Goal: Transaction & Acquisition: Purchase product/service

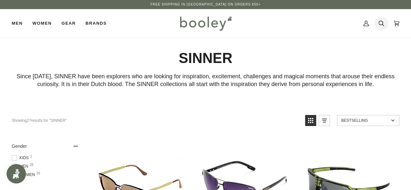
click at [381, 22] on icon at bounding box center [381, 24] width 6 height 10
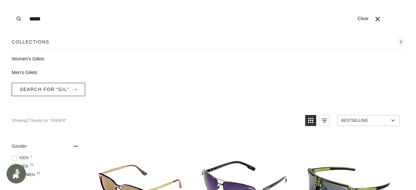
type input "*****"
click at [12, 0] on button "Search" at bounding box center [19, 19] width 14 height 38
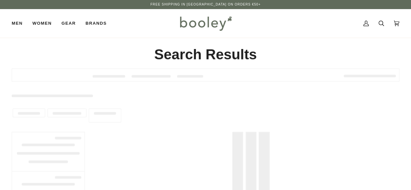
type input "*****"
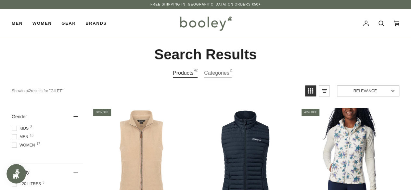
click at [27, 145] on span "Women 17" at bounding box center [24, 145] width 25 height 6
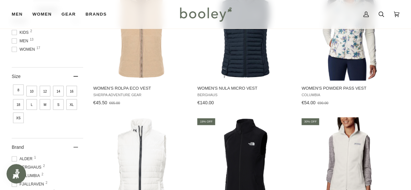
scroll to position [130, 0]
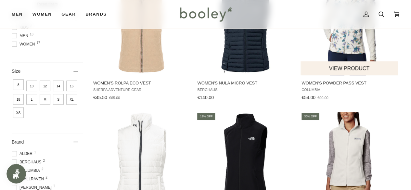
click at [349, 48] on img "Women's Powder Pass Vest" at bounding box center [349, 26] width 97 height 97
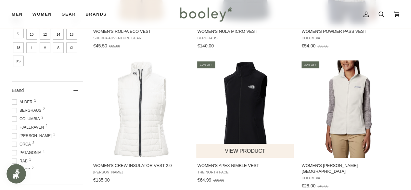
scroll to position [195, 0]
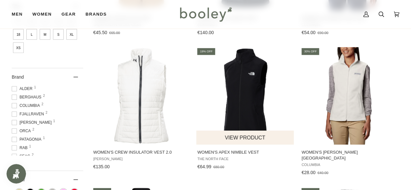
click at [242, 88] on img "Women's Apex Nimble Vest" at bounding box center [245, 95] width 97 height 97
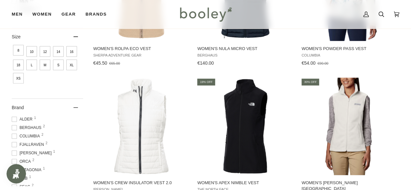
scroll to position [162, 0]
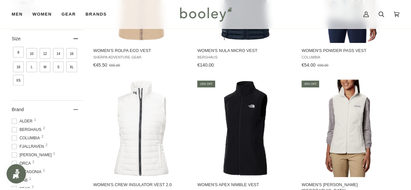
click at [66, 59] on span "16" at bounding box center [71, 53] width 11 height 11
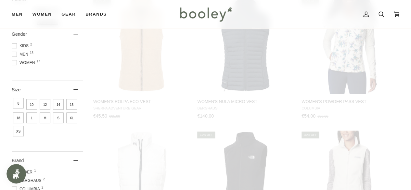
scroll to position [35, 0]
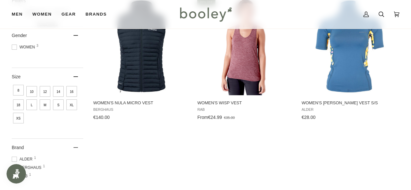
scroll to position [120, 0]
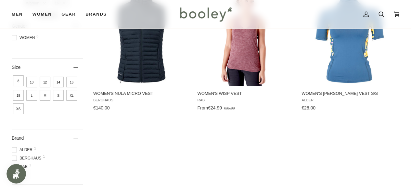
click at [59, 78] on span "14" at bounding box center [58, 82] width 11 height 11
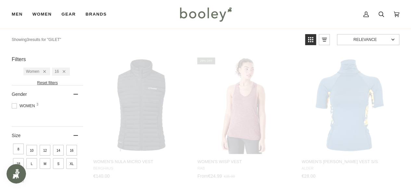
scroll to position [0, 0]
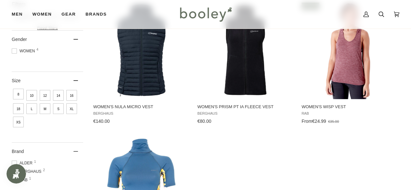
click at [37, 106] on span "L" at bounding box center [31, 108] width 11 height 11
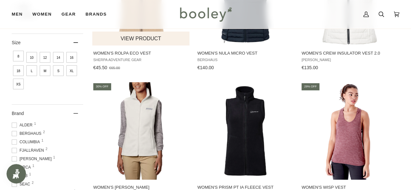
scroll to position [162, 0]
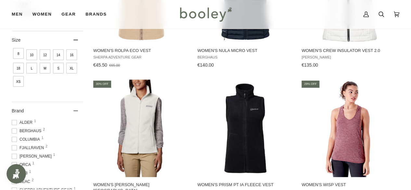
click at [24, 68] on span "18" at bounding box center [18, 68] width 11 height 11
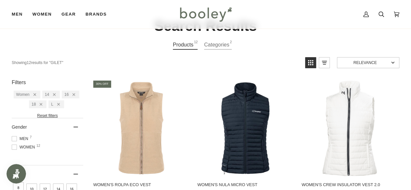
scroll to position [65, 0]
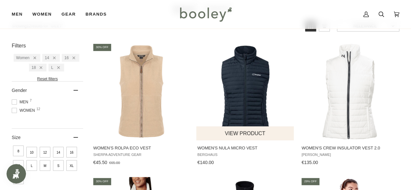
click at [242, 82] on img "Women's Nula Micro Vest" at bounding box center [245, 91] width 97 height 97
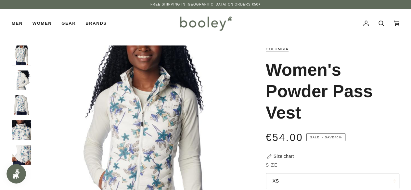
scroll to position [32, 0]
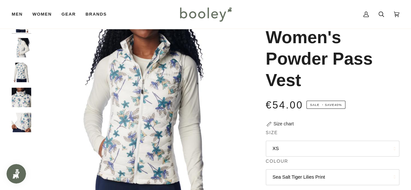
click at [325, 150] on button "XS" at bounding box center [333, 149] width 134 height 16
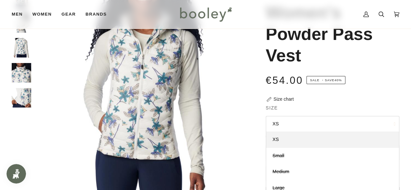
scroll to position [0, 0]
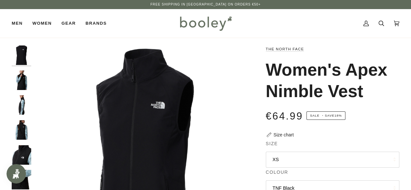
click at [23, 156] on img "The North Face Women's Apex Nimble Vest - Booley Galway" at bounding box center [21, 154] width 19 height 19
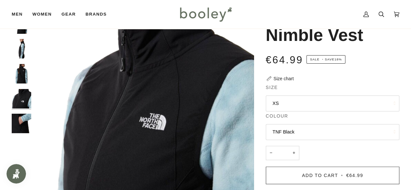
scroll to position [65, 0]
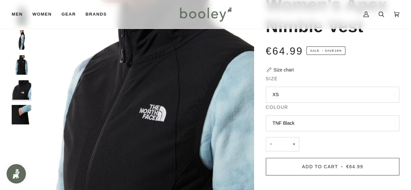
click at [294, 93] on button "XS" at bounding box center [333, 95] width 134 height 16
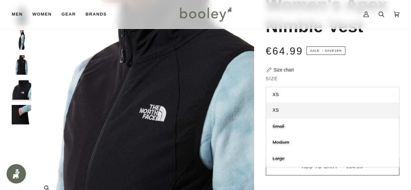
click at [74, 45] on img "The North Face Women's Apex Nimble Vest - Booley Galway" at bounding box center [144, 91] width 220 height 220
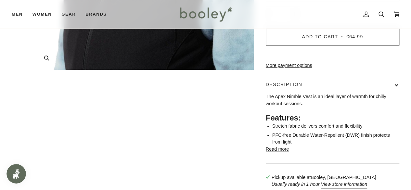
scroll to position [0, 0]
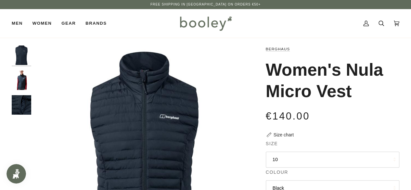
click at [19, 83] on img "Berghaus Women's Nula Micro Vest Black / Black - Booley Galway" at bounding box center [21, 80] width 19 height 19
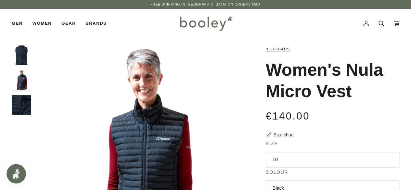
scroll to position [65, 0]
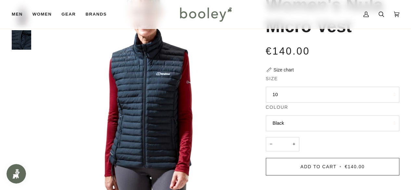
click at [295, 99] on button "10" at bounding box center [333, 95] width 134 height 16
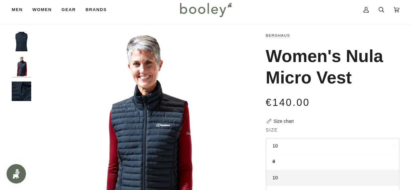
scroll to position [0, 0]
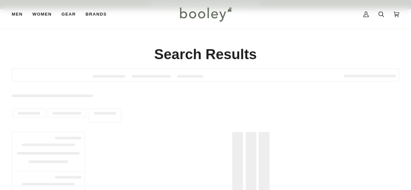
scroll to position [65, 0]
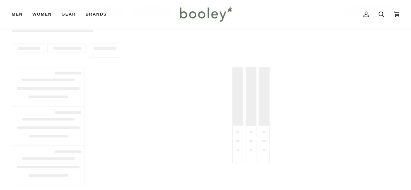
type input "*****"
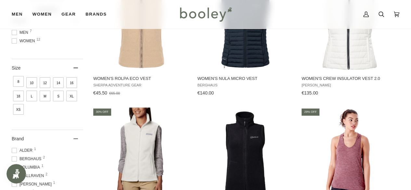
scroll to position [195, 0]
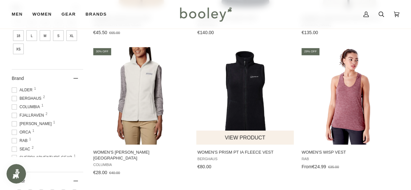
click at [244, 102] on img "Women's Prism PT IA Fleece Vest" at bounding box center [245, 95] width 97 height 97
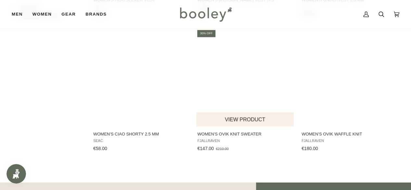
scroll to position [422, 0]
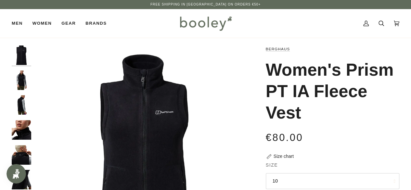
click at [23, 58] on img "Berghaus Women's Prism PT IA Fleece Vest Black / Black - Booley Galway" at bounding box center [21, 54] width 19 height 19
click at [21, 75] on img "Berghaus Women's Prism PT IA Fleece Vest - Booley Galway" at bounding box center [21, 80] width 19 height 19
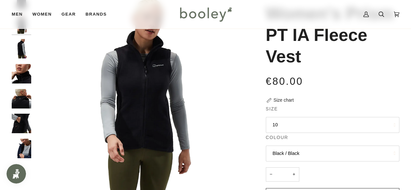
scroll to position [65, 0]
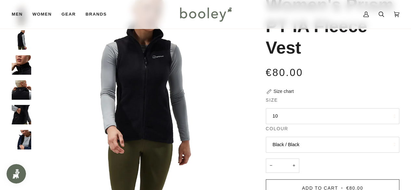
click at [22, 68] on img "Berghaus Women's Prism PT IA Fleece Vest - Booley Galway" at bounding box center [21, 64] width 19 height 19
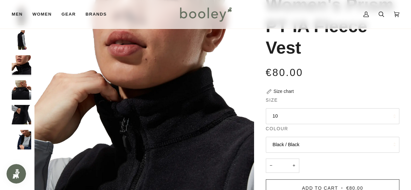
click at [24, 91] on img "Berghaus Women's Prism PT IA Fleece Vest - Booley Galway" at bounding box center [21, 89] width 19 height 19
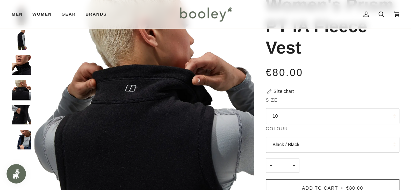
click at [22, 112] on img "Berghaus Women's Prism PT IA Fleece Vest - Booley Galway" at bounding box center [21, 114] width 19 height 19
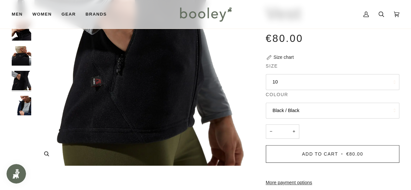
scroll to position [130, 0]
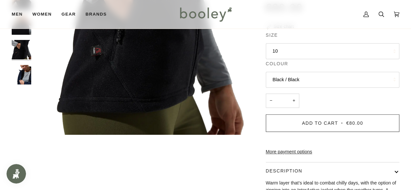
click at [281, 52] on button "10" at bounding box center [333, 51] width 134 height 16
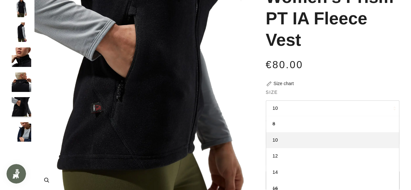
scroll to position [0, 0]
